Goal: Task Accomplishment & Management: Use online tool/utility

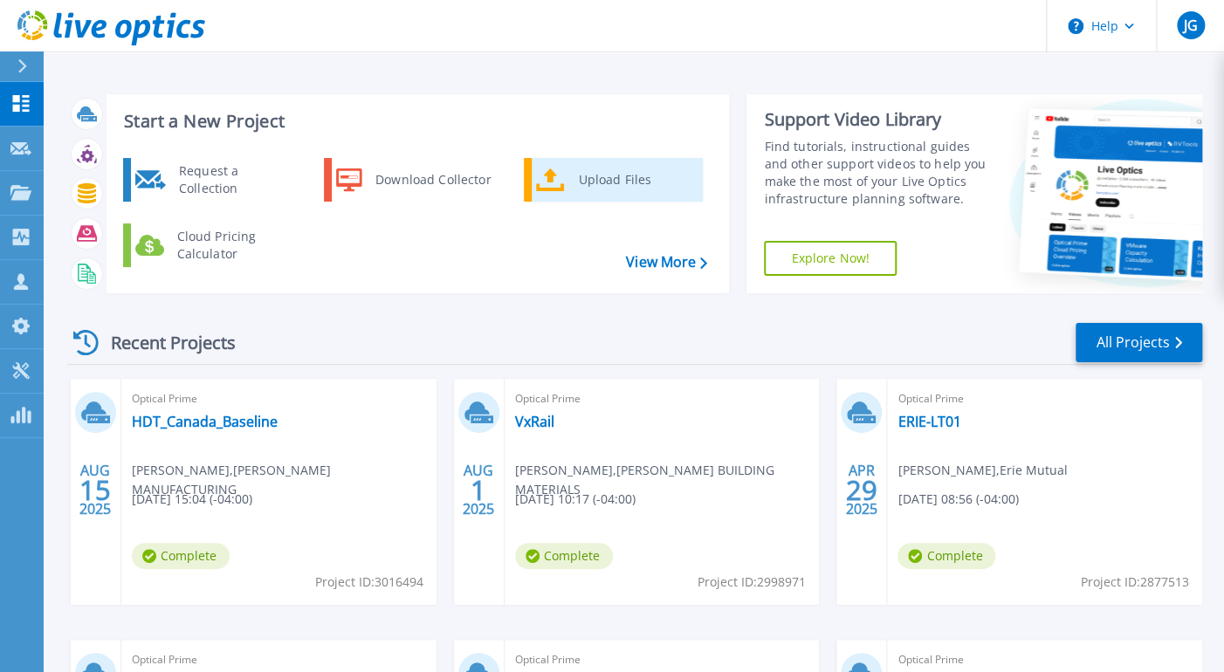
click at [620, 178] on div "Upload Files" at bounding box center [633, 179] width 129 height 35
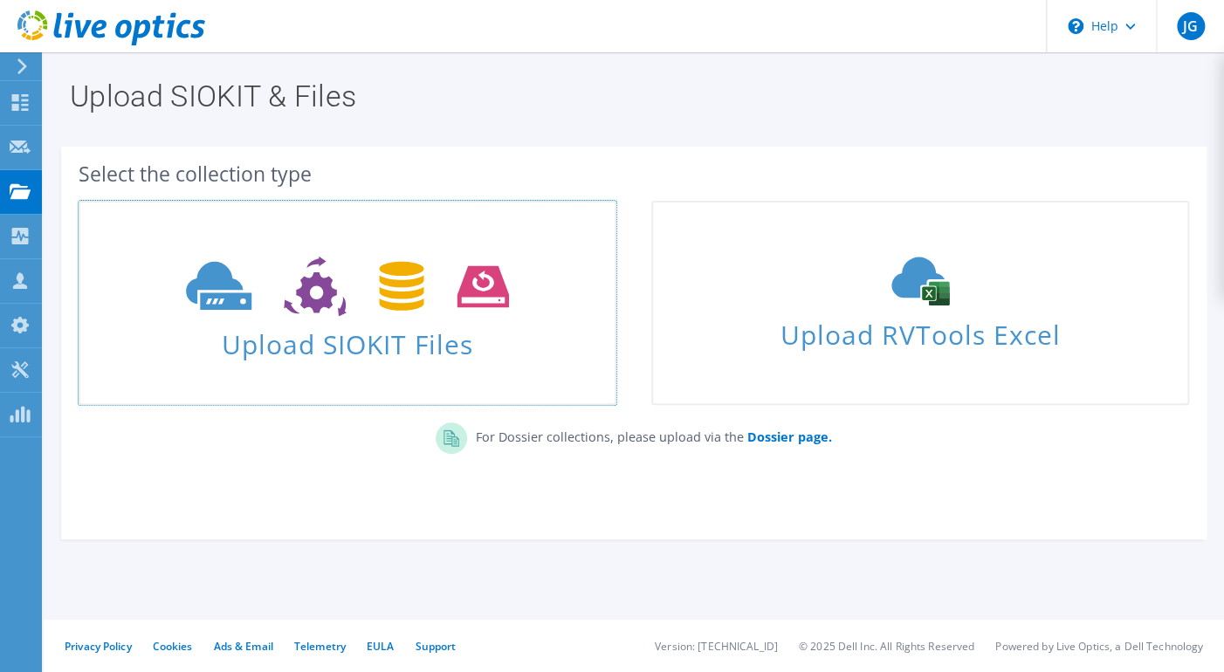
click at [446, 345] on span "Upload SIOKIT Files" at bounding box center [347, 339] width 534 height 38
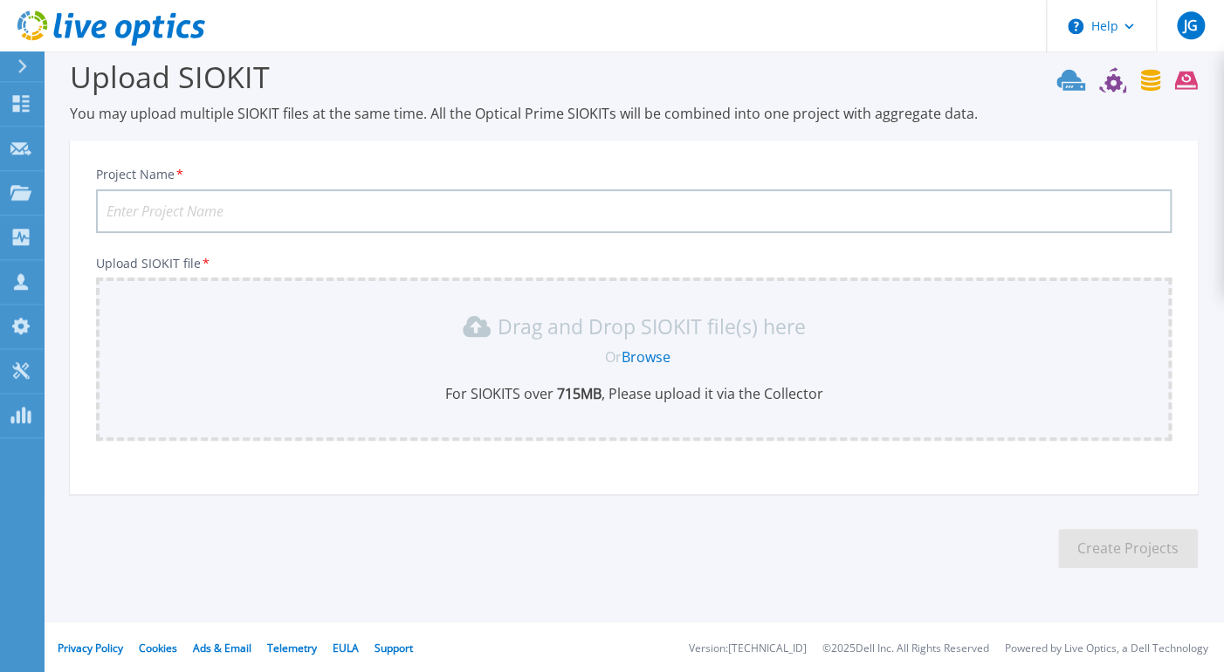
scroll to position [22, 0]
click at [655, 360] on link "Browse" at bounding box center [645, 356] width 49 height 19
click at [658, 355] on link "Browse" at bounding box center [645, 356] width 49 height 19
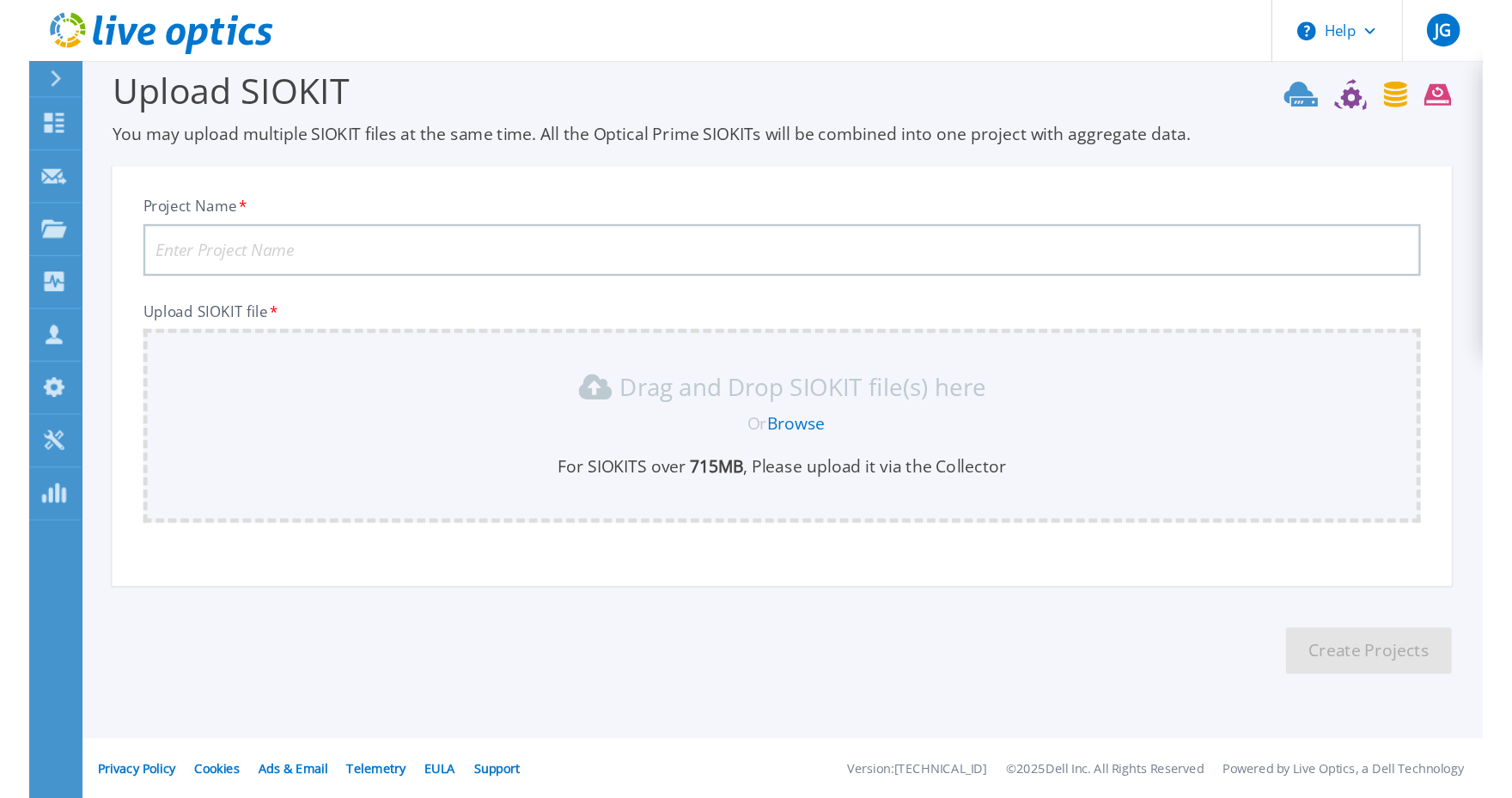
scroll to position [0, 0]
